Goal: Transaction & Acquisition: Purchase product/service

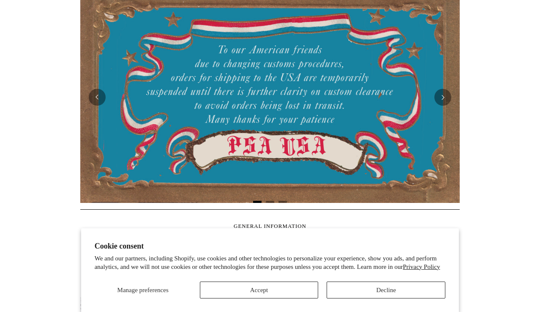
scroll to position [178, 0]
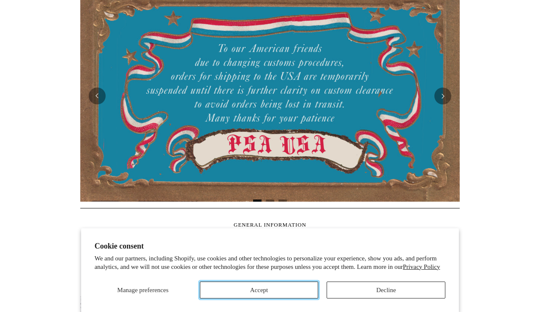
click at [278, 288] on button "Accept" at bounding box center [259, 289] width 119 height 17
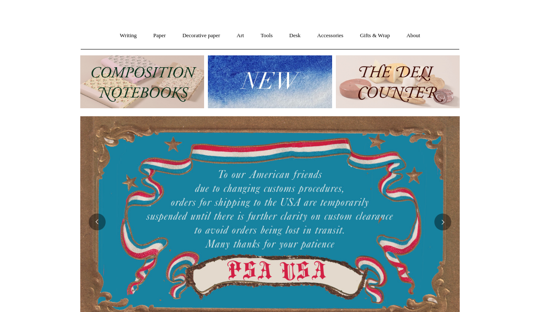
scroll to position [0, 0]
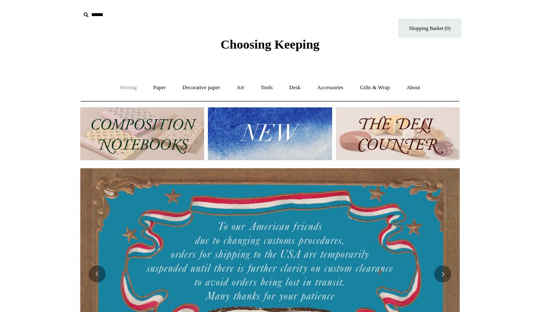
click at [124, 85] on link "Writing +" at bounding box center [128, 87] width 32 height 22
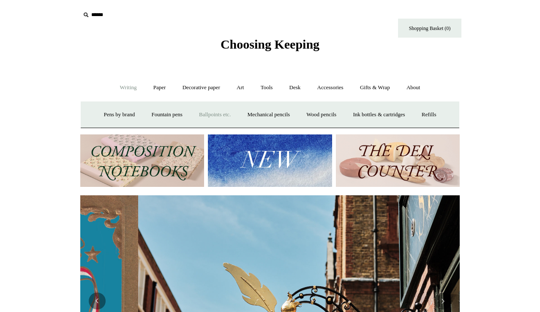
click at [211, 119] on link "Ballpoints etc. +" at bounding box center [214, 114] width 47 height 22
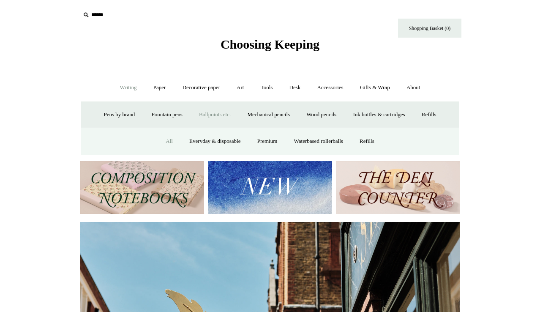
click at [160, 141] on link "All" at bounding box center [169, 141] width 22 height 22
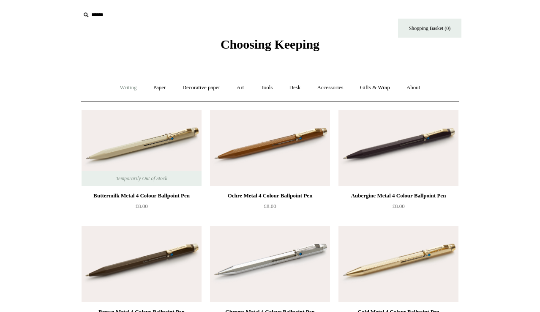
click at [121, 91] on link "Writing +" at bounding box center [128, 87] width 32 height 22
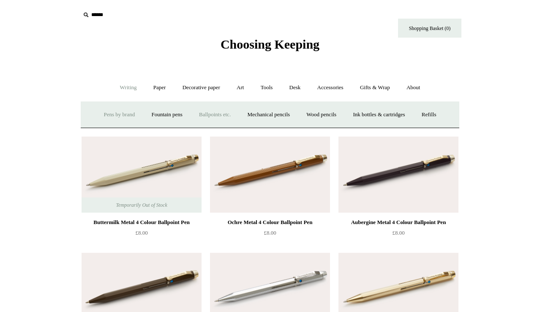
click at [124, 115] on link "Pens by brand +" at bounding box center [119, 114] width 46 height 22
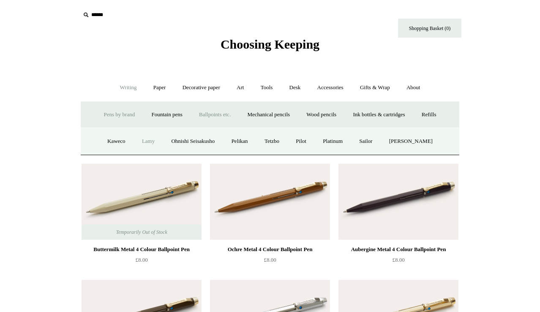
click at [140, 141] on link "Lamy" at bounding box center [148, 141] width 28 height 22
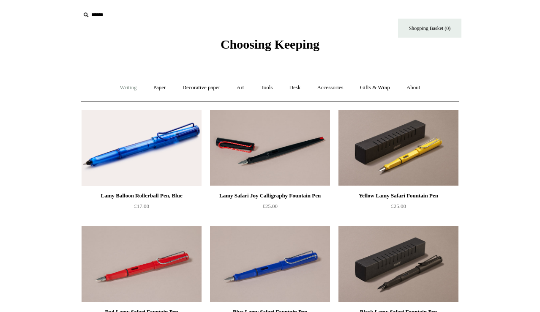
click at [126, 87] on link "Writing +" at bounding box center [128, 87] width 32 height 22
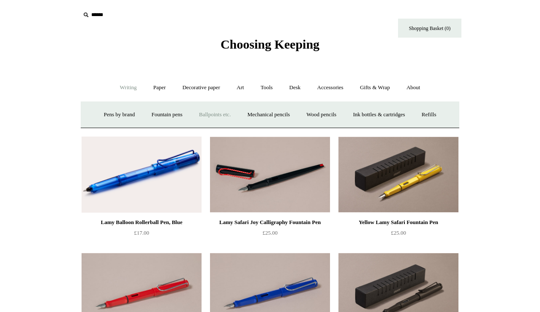
click at [210, 117] on link "Ballpoints etc. +" at bounding box center [214, 114] width 47 height 22
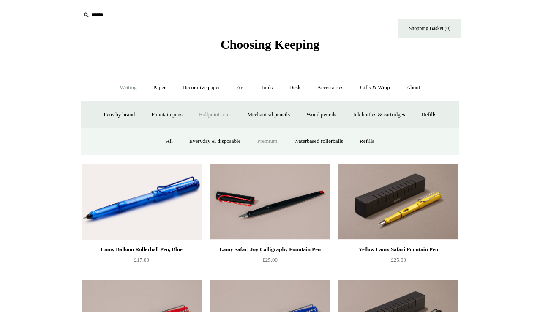
click at [270, 141] on link "Premium" at bounding box center [267, 141] width 35 height 22
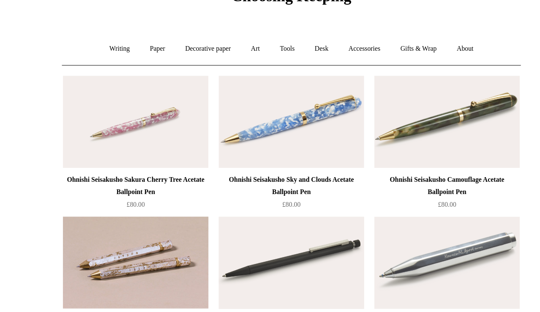
scroll to position [46, 0]
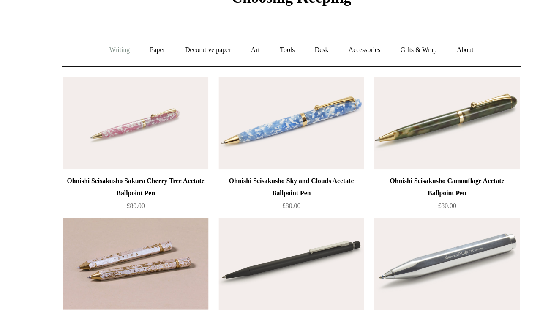
click at [126, 45] on link "Writing +" at bounding box center [128, 41] width 32 height 22
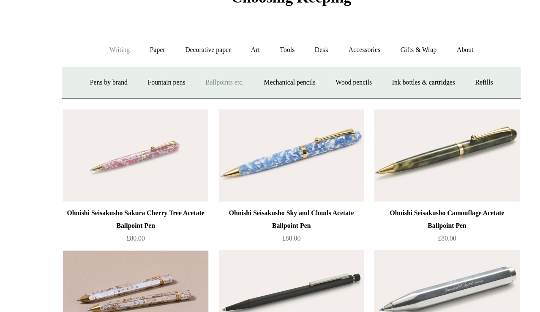
click at [214, 71] on link "Ballpoints etc. +" at bounding box center [214, 68] width 47 height 22
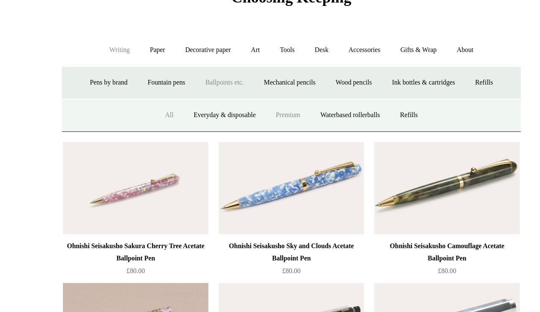
click at [166, 97] on link "All" at bounding box center [169, 95] width 22 height 22
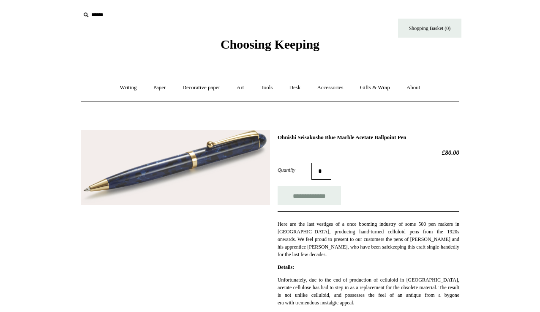
click at [210, 163] on img at bounding box center [175, 167] width 189 height 75
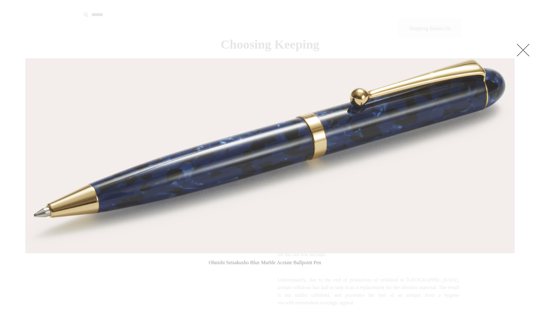
click at [531, 51] on link at bounding box center [522, 49] width 17 height 17
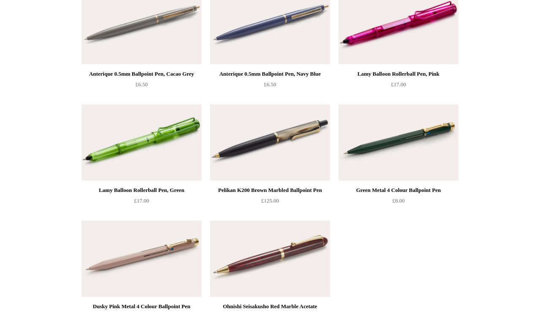
scroll to position [3831, 0]
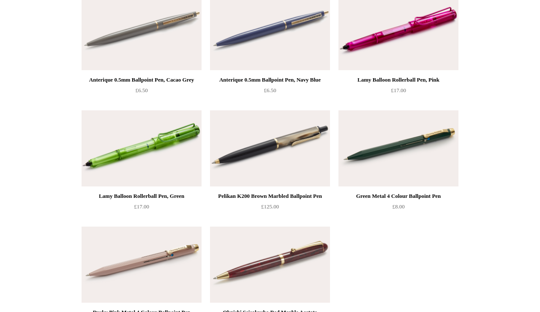
click at [260, 177] on img at bounding box center [270, 148] width 120 height 76
